Goal: Task Accomplishment & Management: Manage account settings

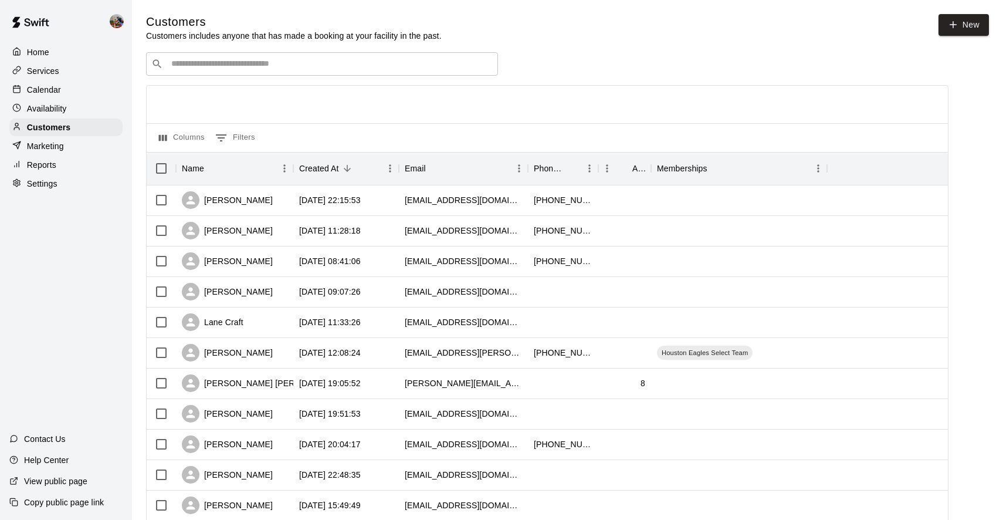
click at [194, 70] on div "​ ​" at bounding box center [322, 63] width 352 height 23
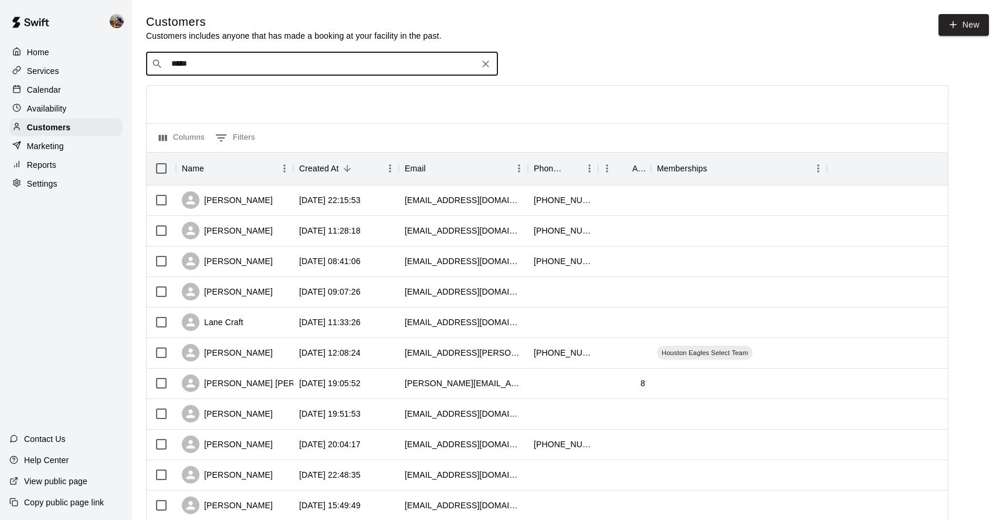
type input "******"
click at [205, 87] on p "[PERSON_NAME]" at bounding box center [215, 88] width 72 height 12
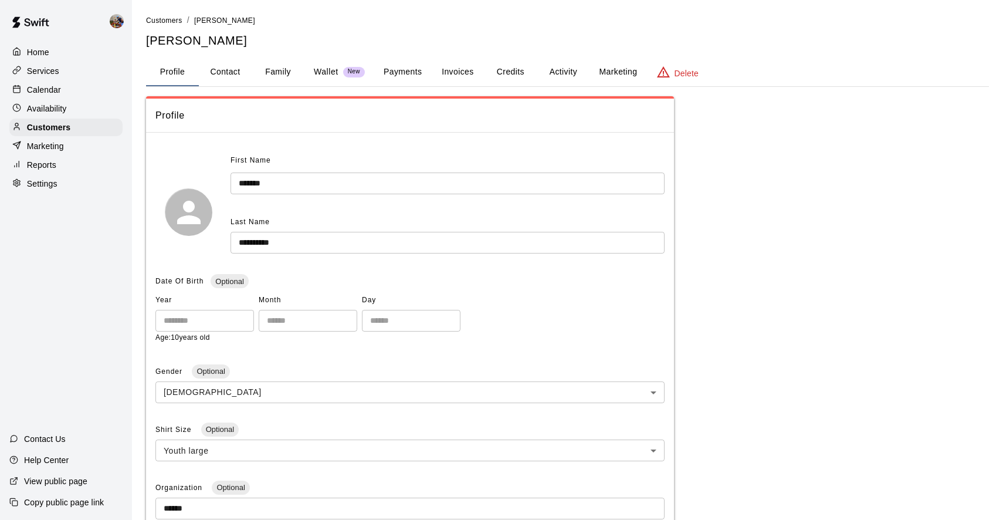
click at [557, 72] on button "Activity" at bounding box center [563, 72] width 53 height 28
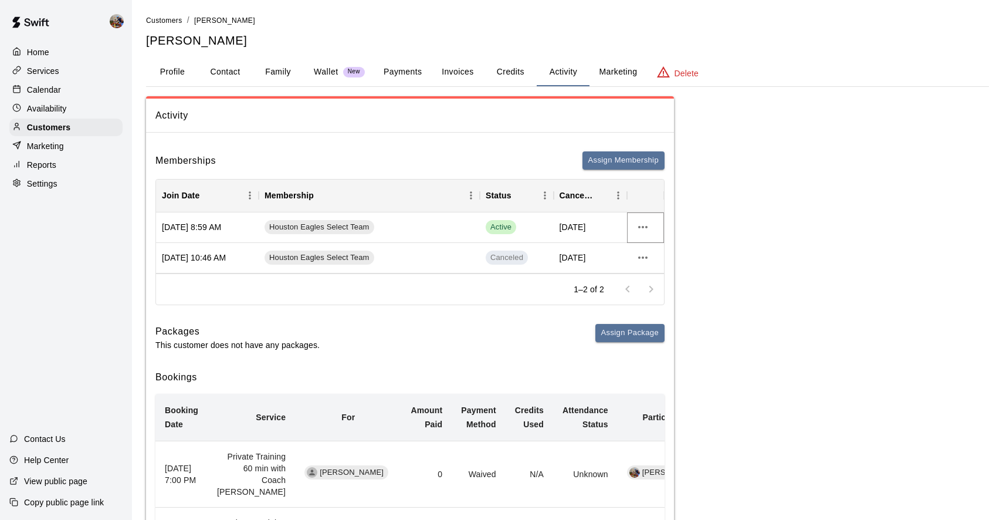
click at [644, 227] on icon "more actions" at bounding box center [643, 227] width 14 height 14
click at [649, 252] on li "View details" at bounding box center [666, 250] width 66 height 19
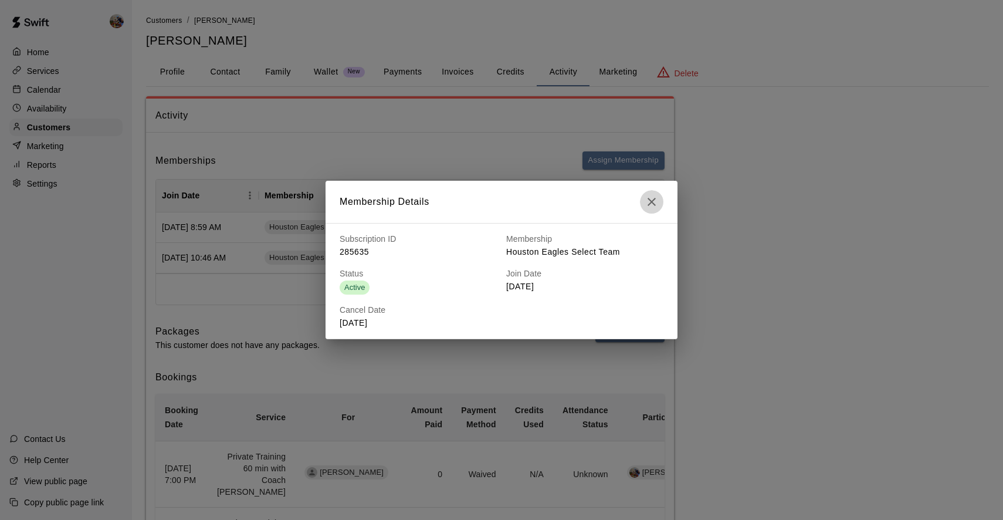
click at [651, 204] on icon "button" at bounding box center [652, 202] width 14 height 14
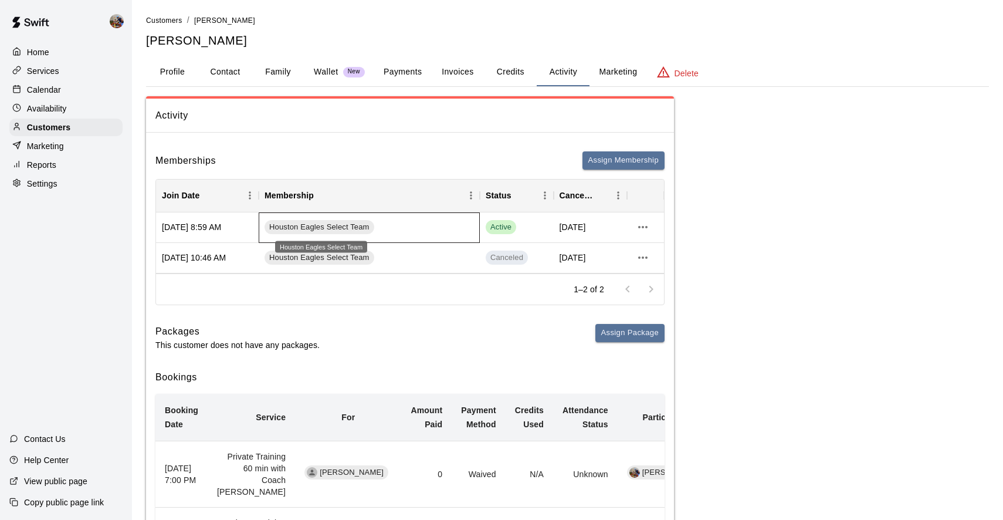
click at [296, 226] on span "Houston Eagles Select Team" at bounding box center [320, 227] width 110 height 11
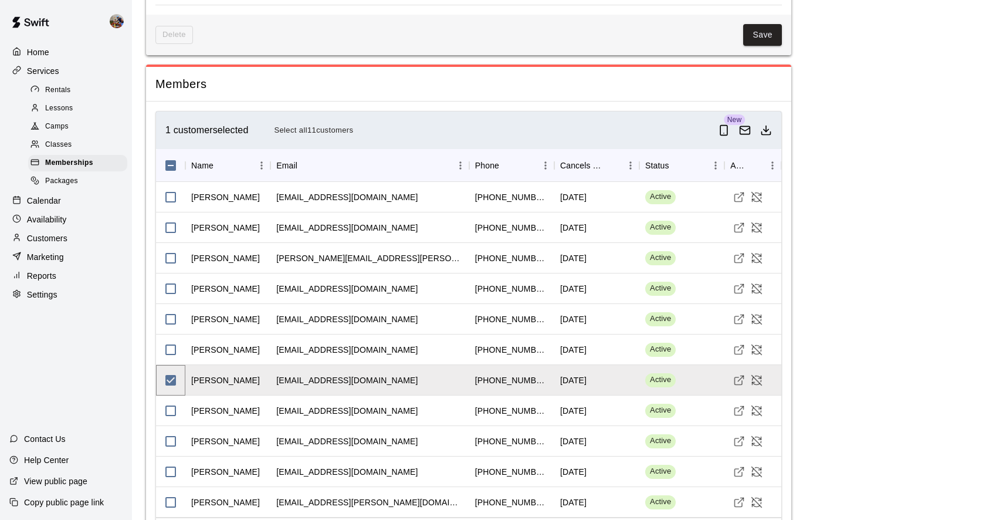
scroll to position [1337, 0]
click at [757, 375] on icon "Cancel Membership" at bounding box center [757, 380] width 10 height 10
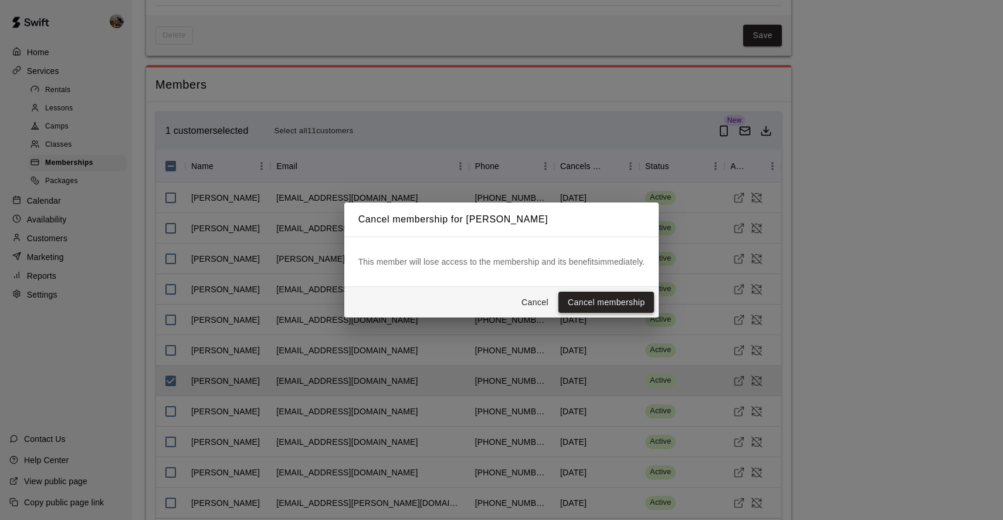
click at [592, 300] on button "Cancel membership" at bounding box center [606, 303] width 96 height 22
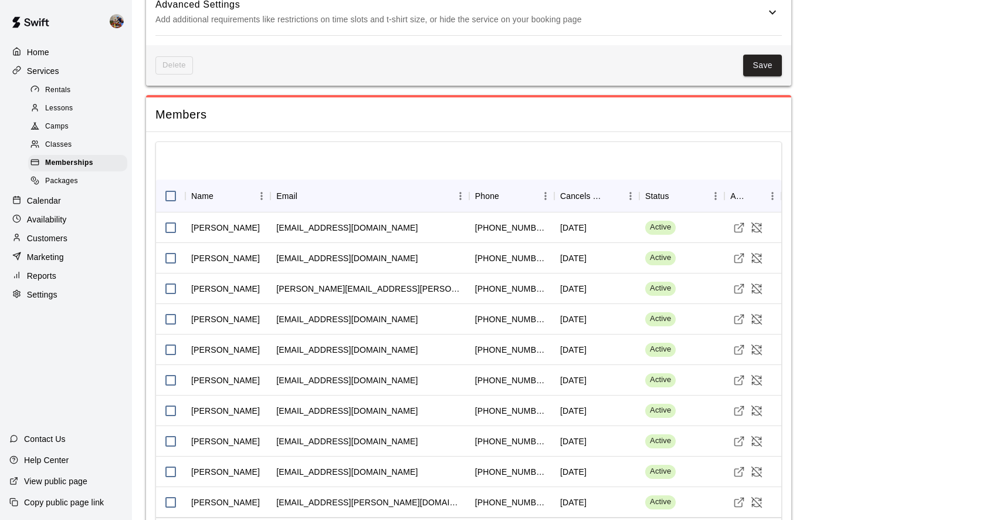
scroll to position [1307, 0]
click at [40, 232] on p "Customers" at bounding box center [47, 238] width 40 height 12
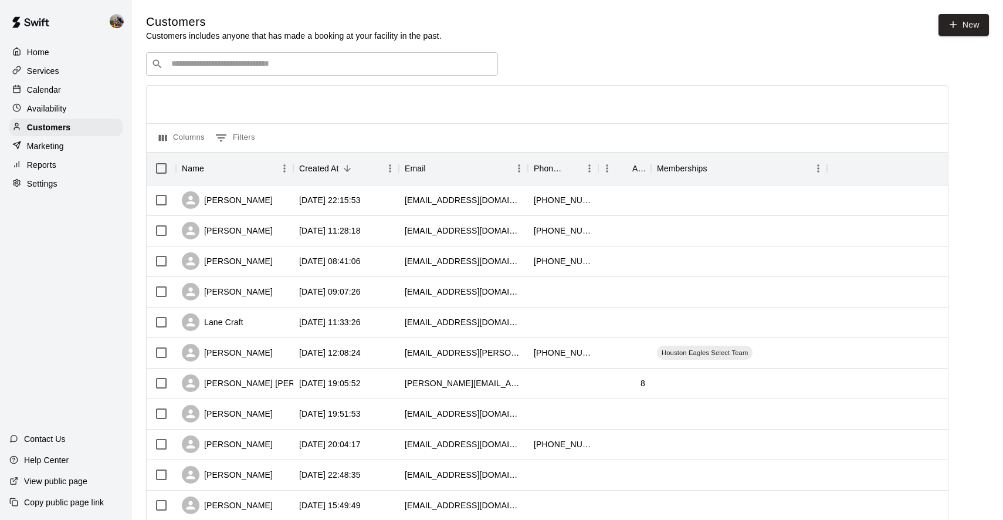
click at [292, 60] on input "Search customers by name or email" at bounding box center [330, 64] width 325 height 12
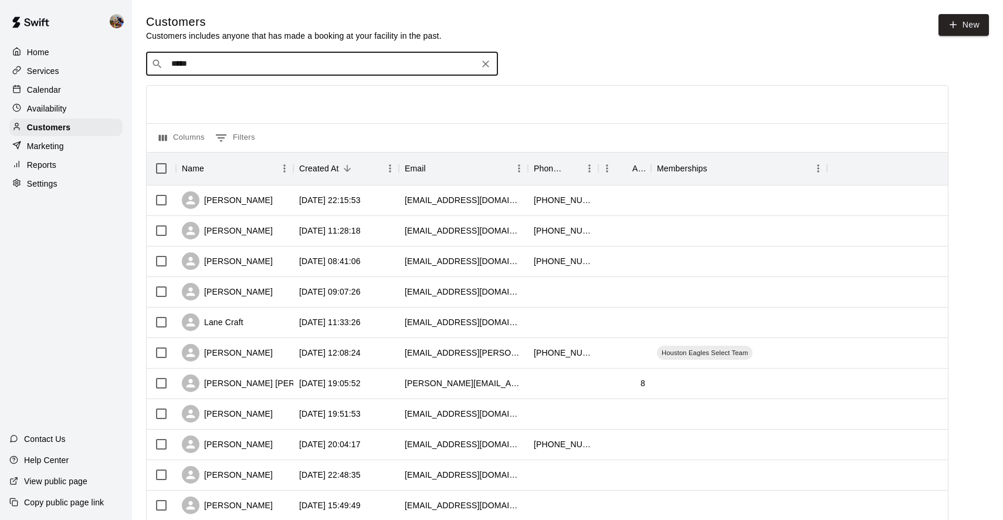
type input "******"
click at [200, 101] on span "[EMAIL_ADDRESS][DOMAIN_NAME]" at bounding box center [242, 100] width 126 height 8
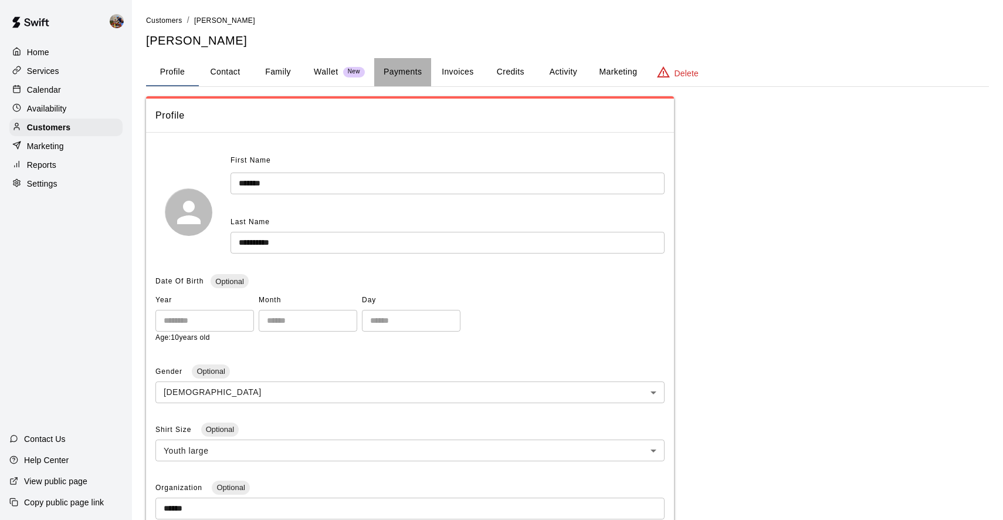
click at [398, 70] on button "Payments" at bounding box center [402, 72] width 57 height 28
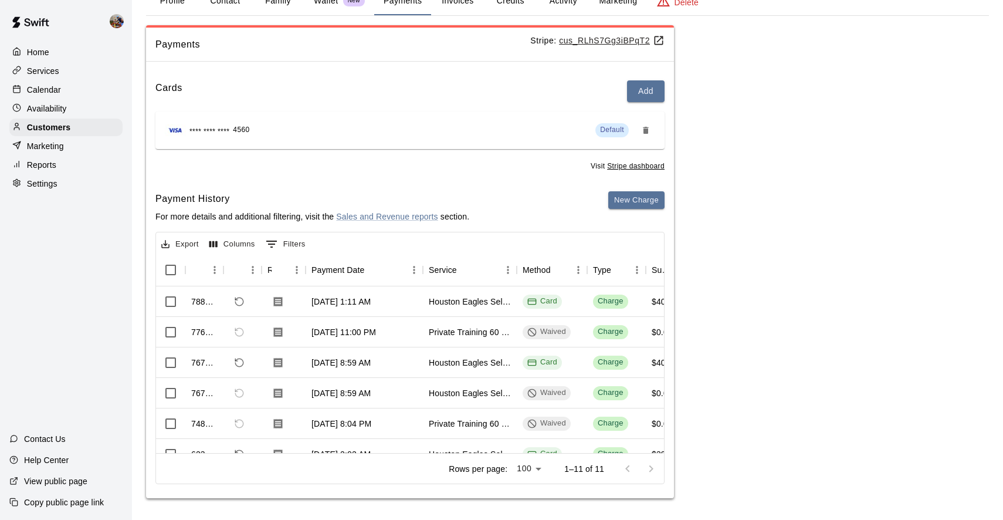
scroll to position [70, 0]
